Goal: Task Accomplishment & Management: Use online tool/utility

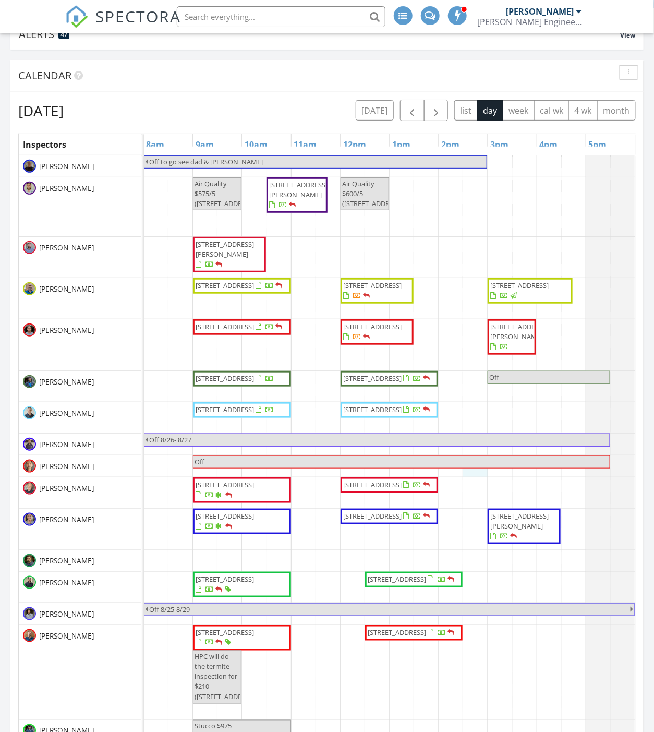
scroll to position [1046, 673]
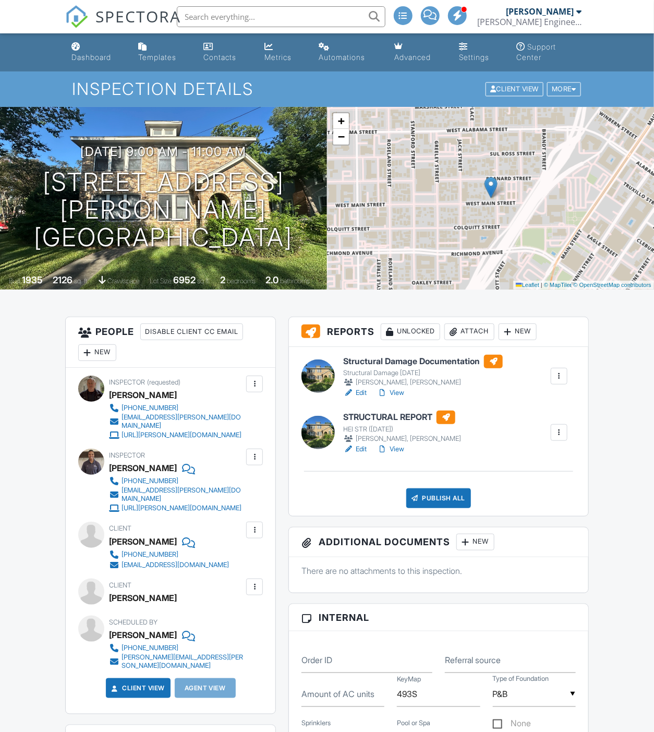
click at [361, 390] on link "Edit" at bounding box center [354, 392] width 23 height 10
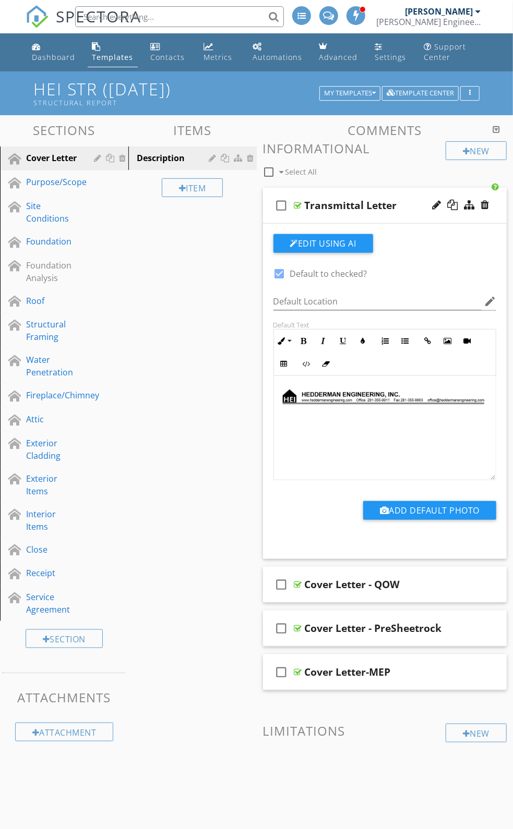
scroll to position [747, 0]
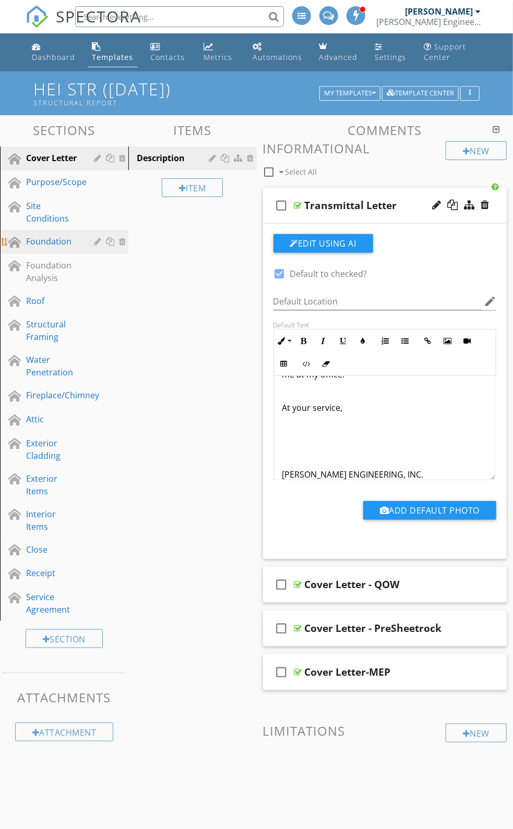
click at [56, 248] on div "Foundation" at bounding box center [52, 241] width 53 height 13
type textarea "<p><img style="margin: 5px auto 5px 0px; width: 831px; text-align: left; vertic…"
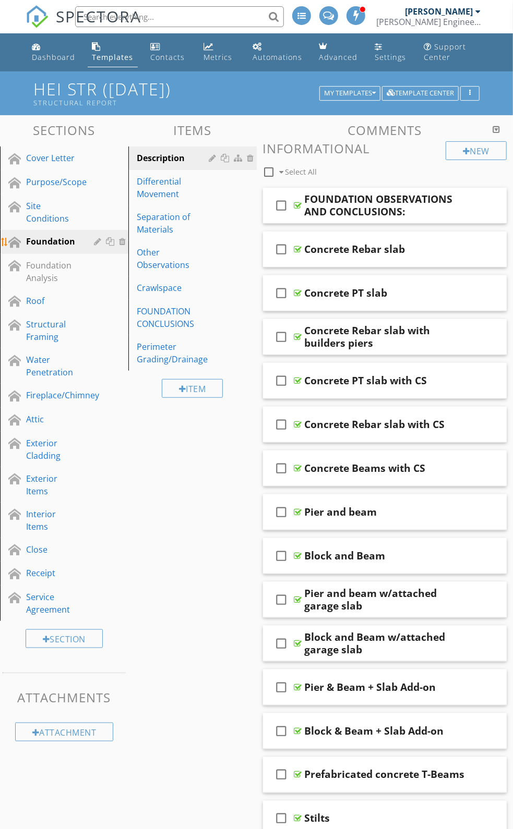
drag, startPoint x: 55, startPoint y: 250, endPoint x: 42, endPoint y: 252, distance: 13.1
click at [42, 248] on div "Foundation" at bounding box center [52, 241] width 53 height 13
click at [153, 330] on div "FOUNDATION CONCLUSIONS" at bounding box center [175, 317] width 76 height 25
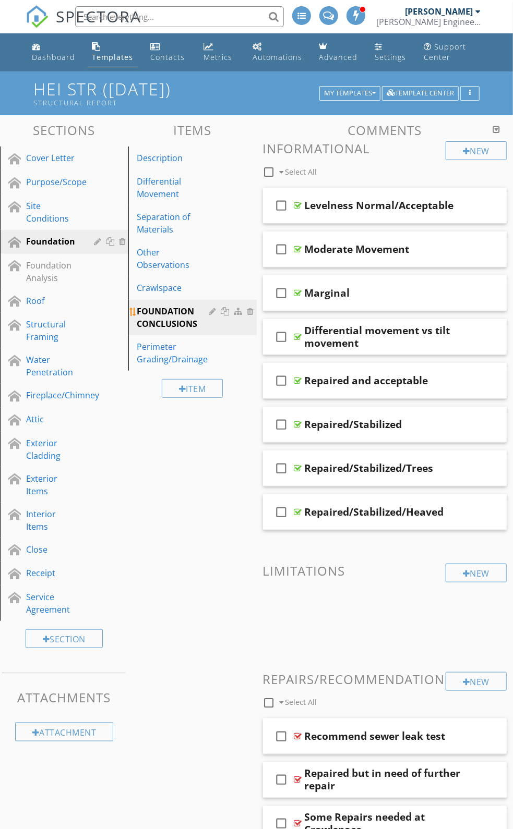
drag, startPoint x: 183, startPoint y: 322, endPoint x: 176, endPoint y: 326, distance: 8.7
click at [176, 326] on div "FOUNDATION CONCLUSIONS" at bounding box center [175, 317] width 76 height 25
drag, startPoint x: 342, startPoint y: 216, endPoint x: 284, endPoint y: 212, distance: 58.6
click at [284, 212] on icon "check_box_outline_blank" at bounding box center [281, 205] width 17 height 25
click at [227, 315] on div at bounding box center [226, 311] width 11 height 8
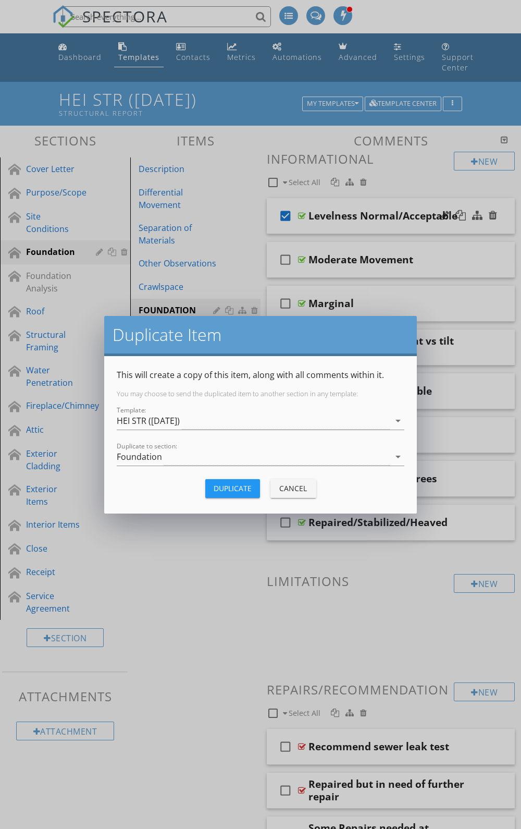
click at [285, 486] on div "Cancel" at bounding box center [293, 488] width 29 height 11
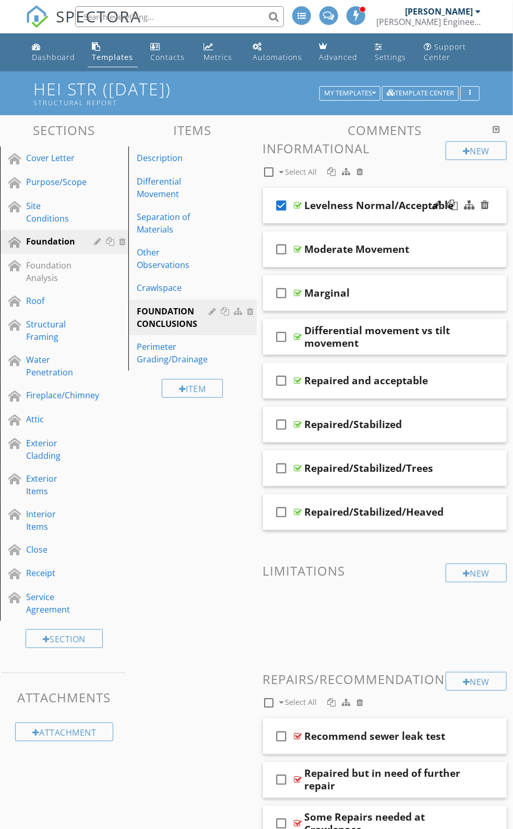
click at [300, 210] on div at bounding box center [298, 205] width 8 height 8
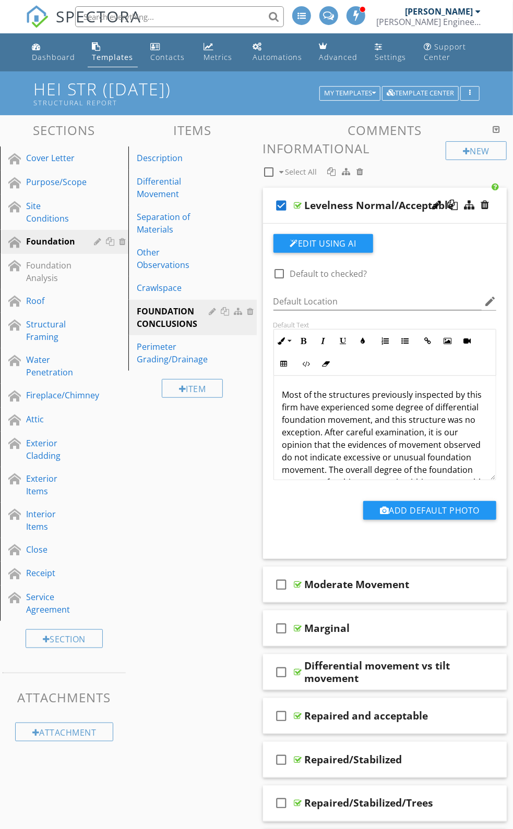
click at [321, 212] on div "Levelness Normal/Acceptable" at bounding box center [379, 205] width 149 height 13
drag, startPoint x: 321, startPoint y: 216, endPoint x: 306, endPoint y: 216, distance: 15.7
click at [306, 215] on input "Levelness Normal/Acceptable" at bounding box center [388, 206] width 167 height 17
click at [440, 210] on div at bounding box center [436, 205] width 9 height 10
click at [435, 210] on div at bounding box center [436, 205] width 9 height 10
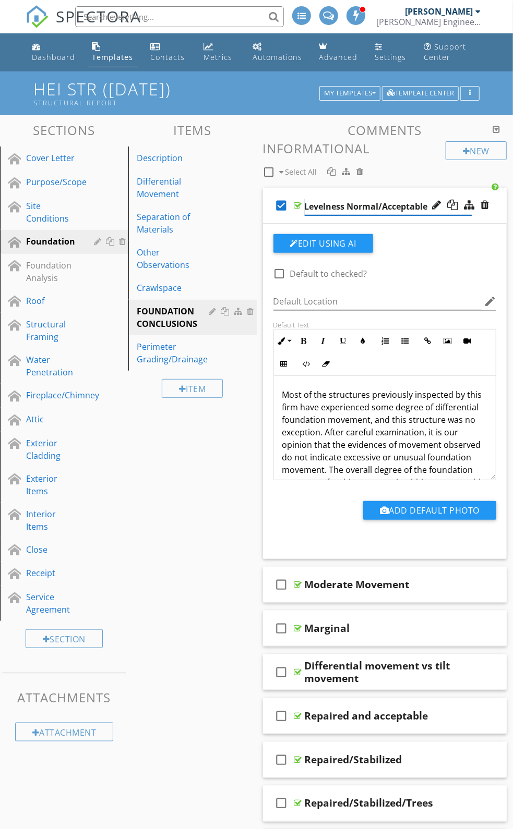
click at [330, 215] on input "Levelness Normal/Acceptable" at bounding box center [388, 206] width 167 height 17
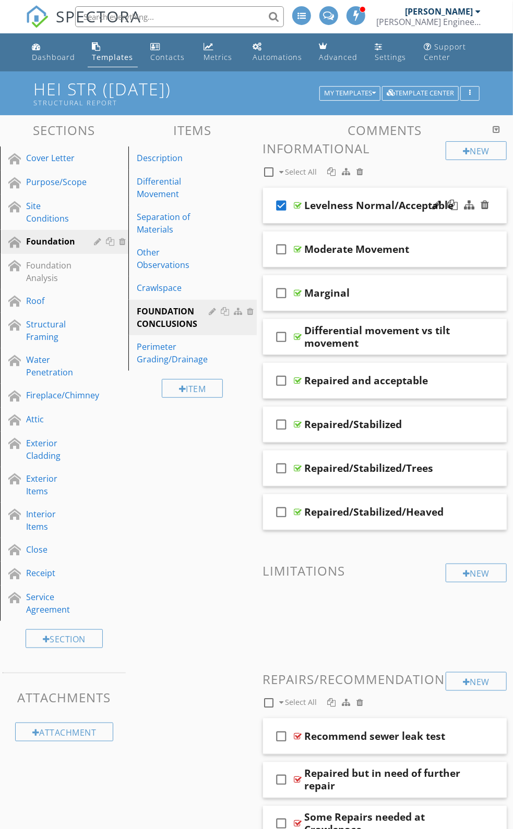
click at [299, 210] on div at bounding box center [298, 205] width 8 height 8
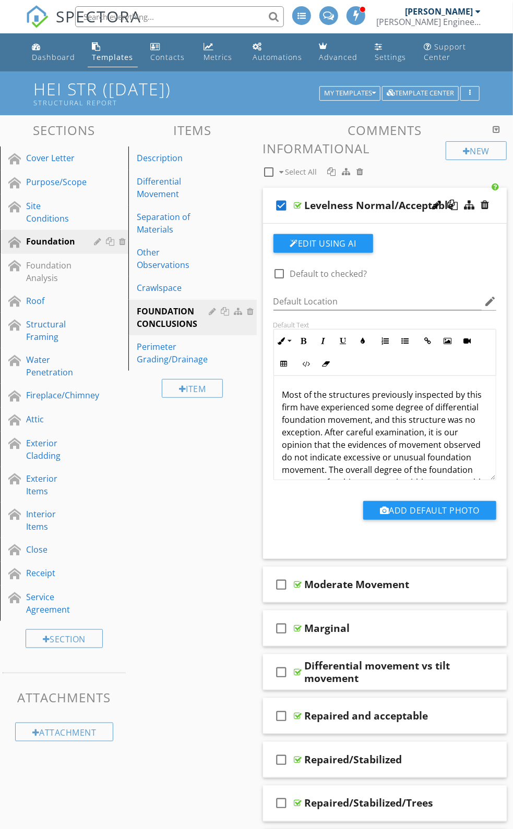
click at [282, 406] on p "Most of the structures previously inspected by this firm have experienced some …" at bounding box center [384, 483] width 205 height 188
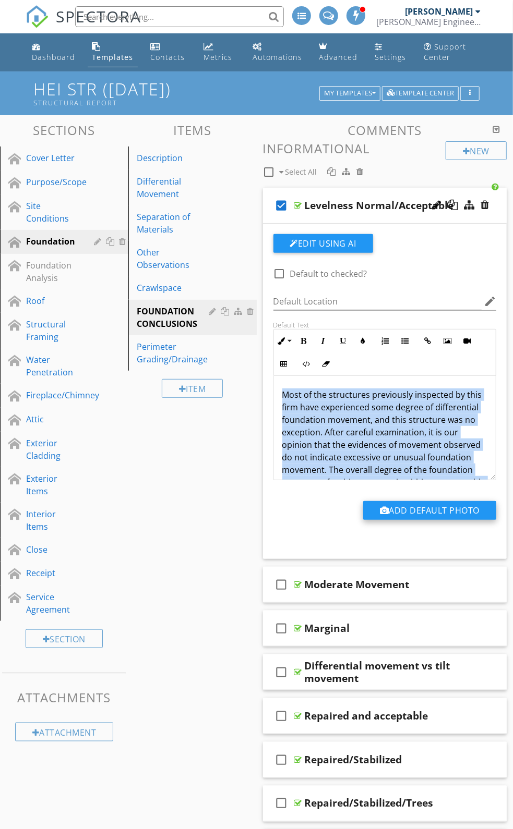
scroll to position [108, 0]
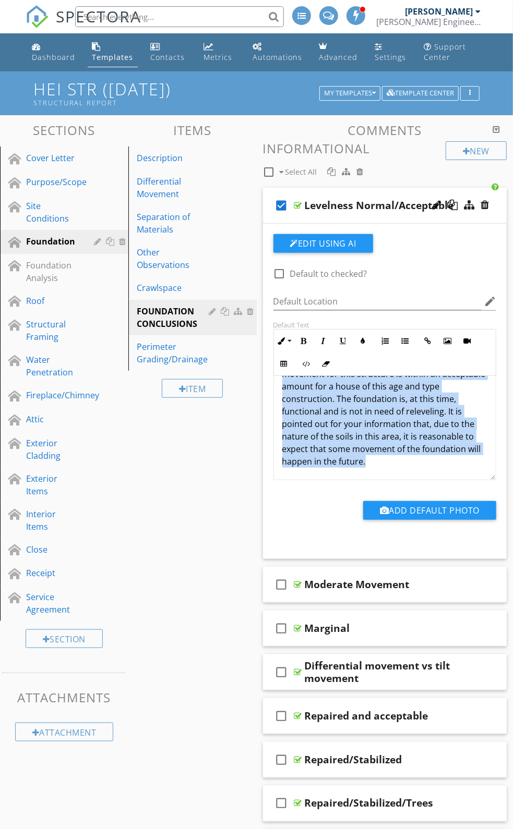
drag, startPoint x: 283, startPoint y: 404, endPoint x: 374, endPoint y: 454, distance: 103.6
click at [393, 515] on div "check_box_outline_blank Default to checked? Default Location edit Default Text …" at bounding box center [385, 386] width 236 height 304
copy p "Most of the structures previously inspected by this firm have experienced some …"
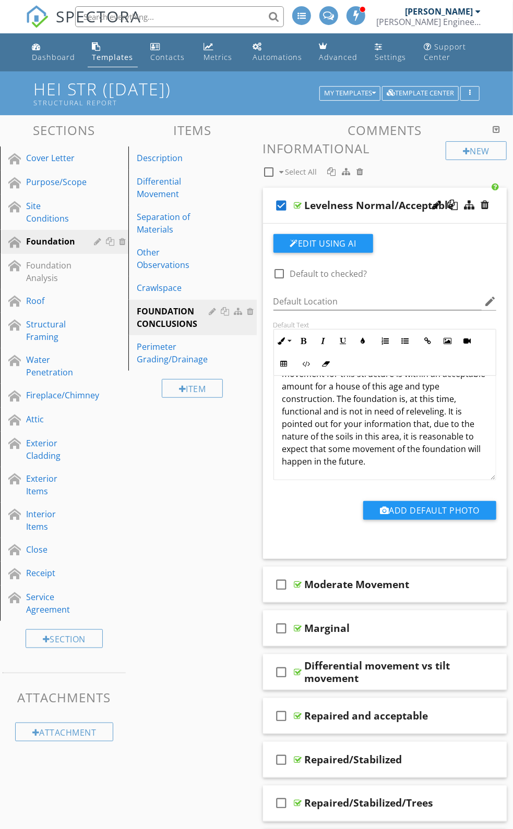
click at [283, 217] on icon "check_box" at bounding box center [281, 205] width 17 height 25
click at [283, 217] on icon "check_box_outline_blank" at bounding box center [281, 205] width 17 height 25
click at [283, 217] on icon "check_box" at bounding box center [281, 205] width 17 height 25
click at [299, 210] on div at bounding box center [298, 205] width 8 height 8
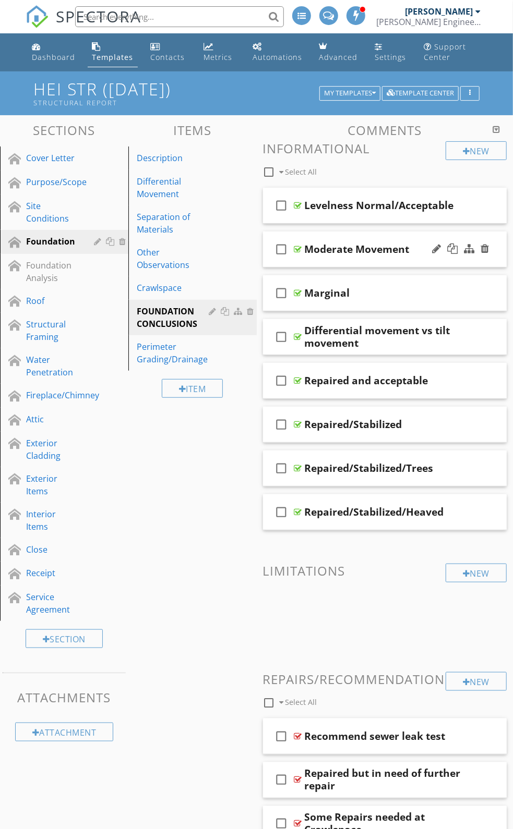
click at [298, 253] on div at bounding box center [298, 249] width 8 height 8
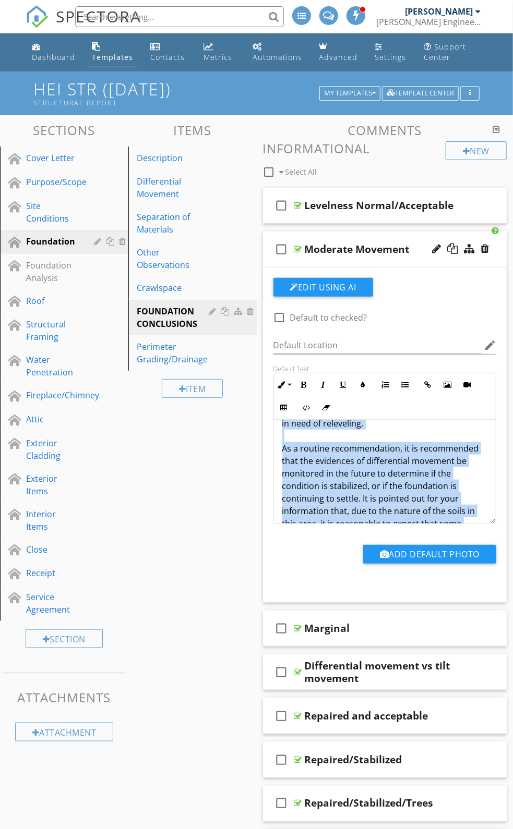
scroll to position [272, 0]
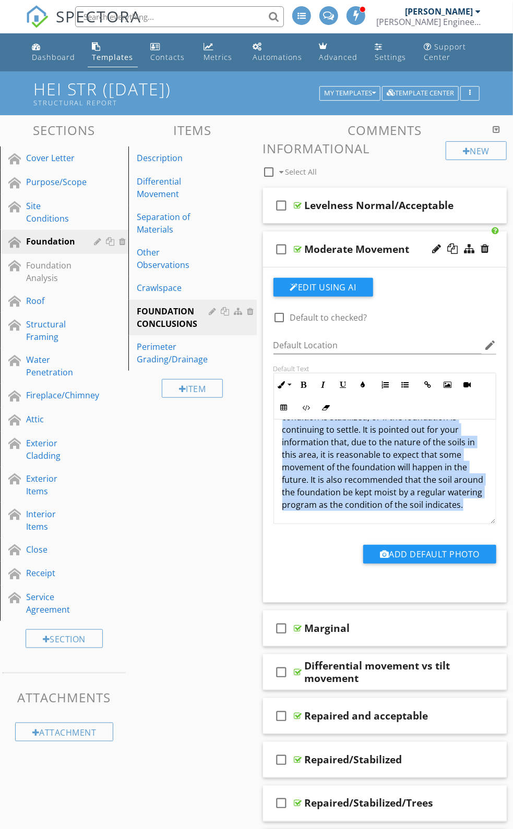
drag, startPoint x: 282, startPoint y: 449, endPoint x: 391, endPoint y: 549, distance: 147.6
click at [391, 549] on div "check_box_outline_blank Default to checked? Default Location edit Default Text …" at bounding box center [385, 430] width 236 height 304
copy p "Most of the structures previously inspected by this firm have experienced some …"
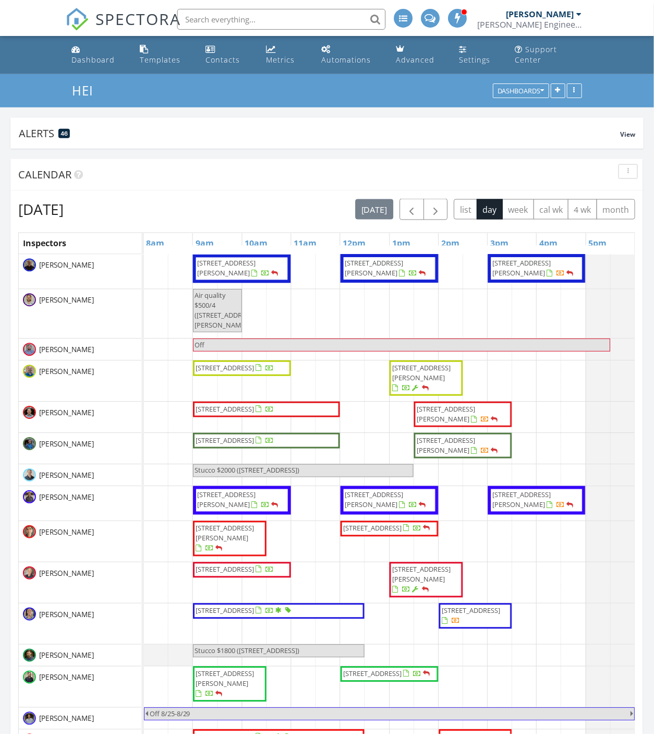
scroll to position [6, 5]
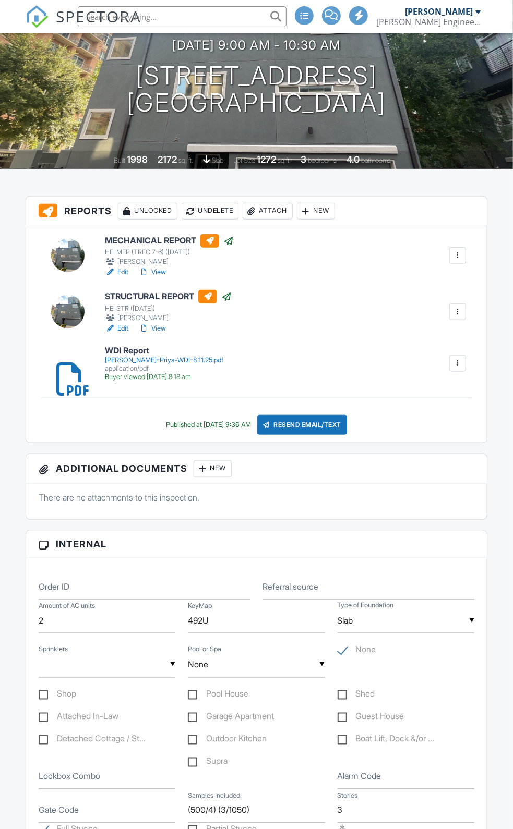
scroll to position [135, 0]
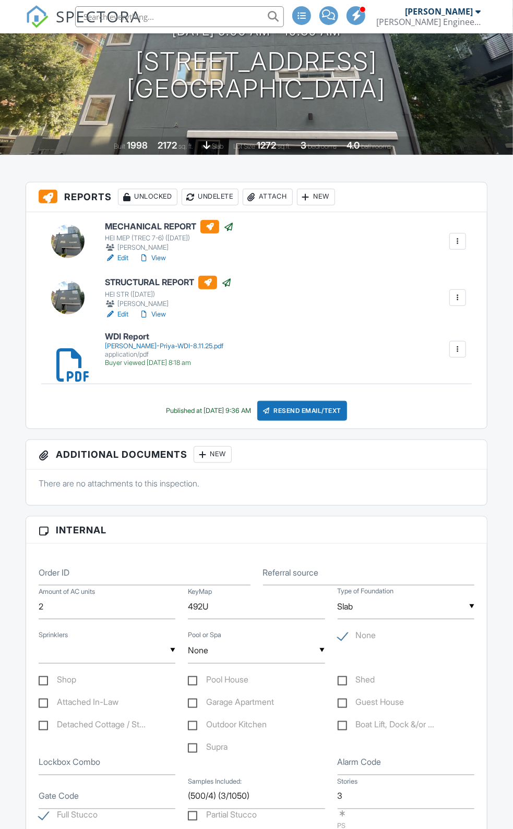
click at [128, 320] on link "Edit" at bounding box center [116, 314] width 23 height 10
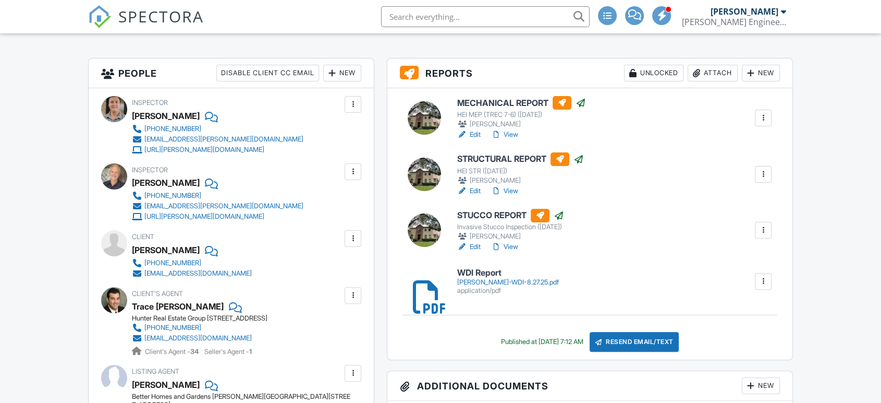
scroll to position [251, 0]
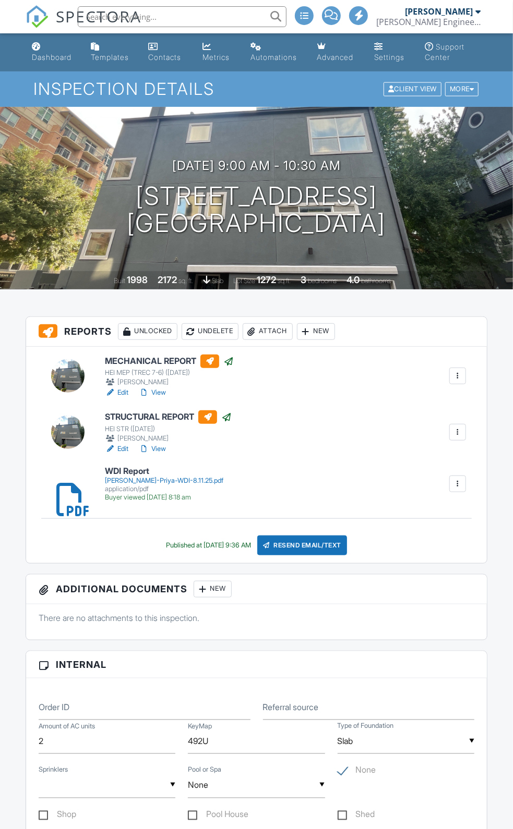
click at [166, 454] on link "View" at bounding box center [152, 449] width 27 height 10
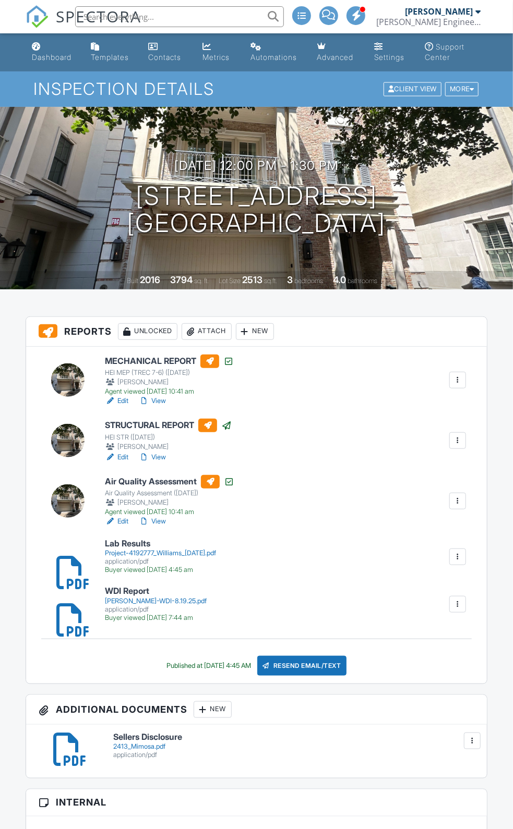
click at [149, 463] on div at bounding box center [144, 457] width 10 height 10
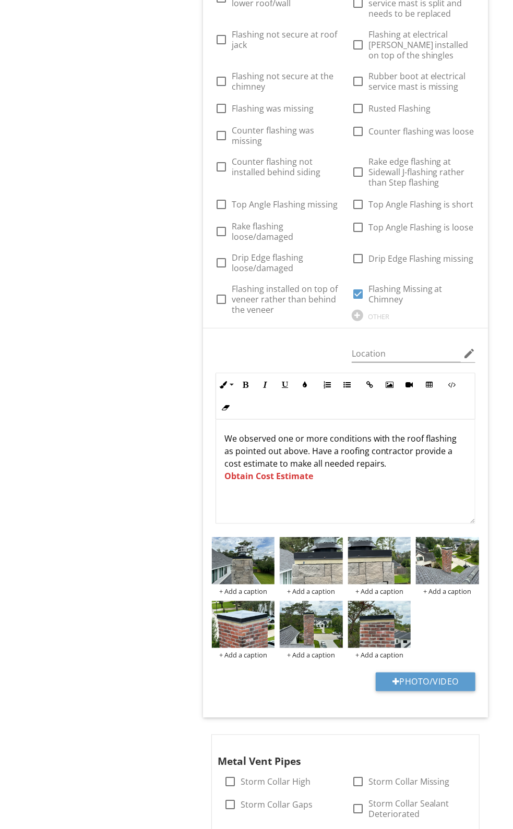
scroll to position [1629, 0]
